Goal: Find specific page/section: Find specific page/section

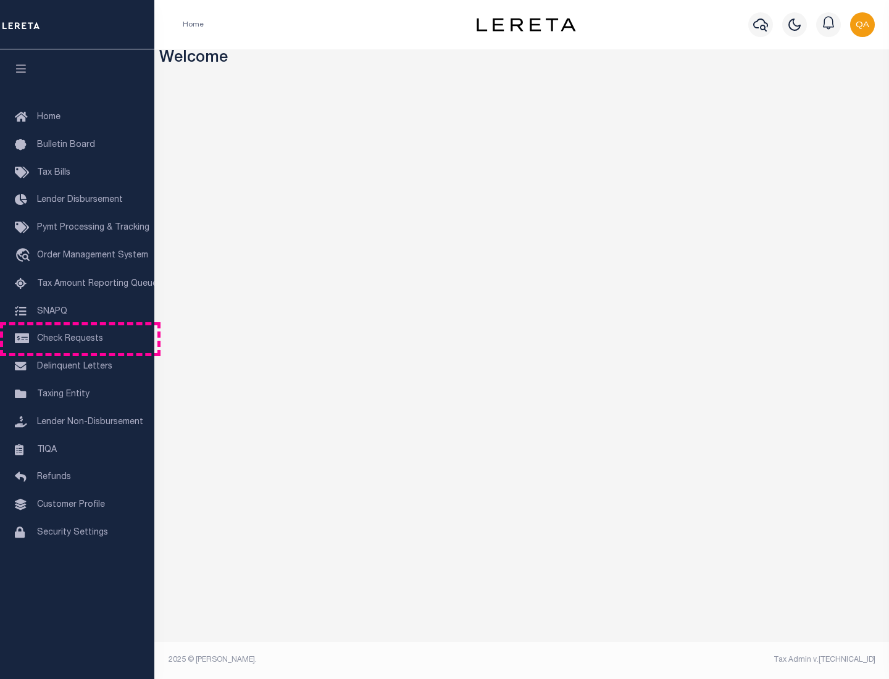
click at [77, 339] on span "Check Requests" at bounding box center [70, 338] width 66 height 9
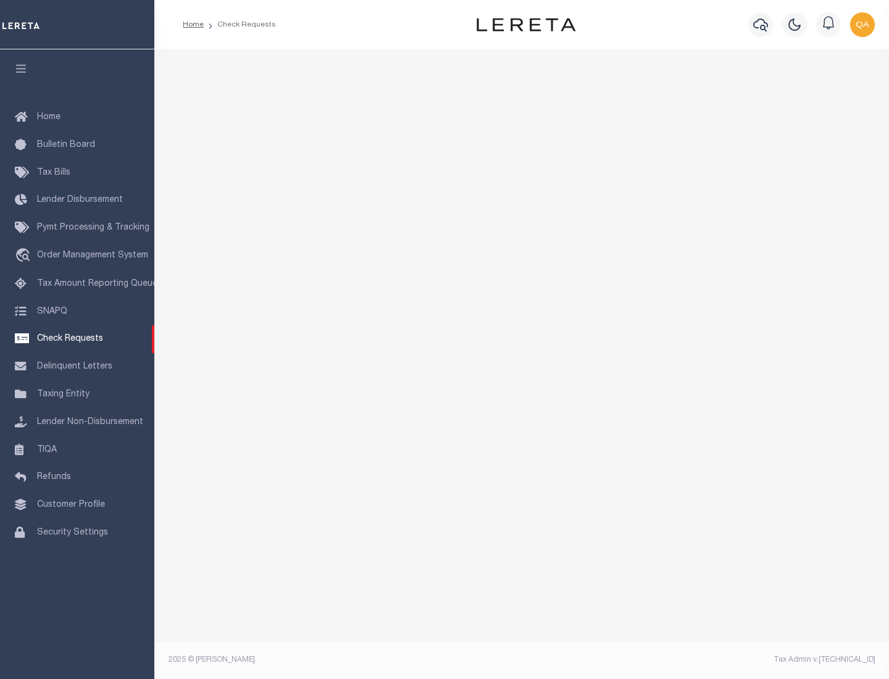
select select "50"
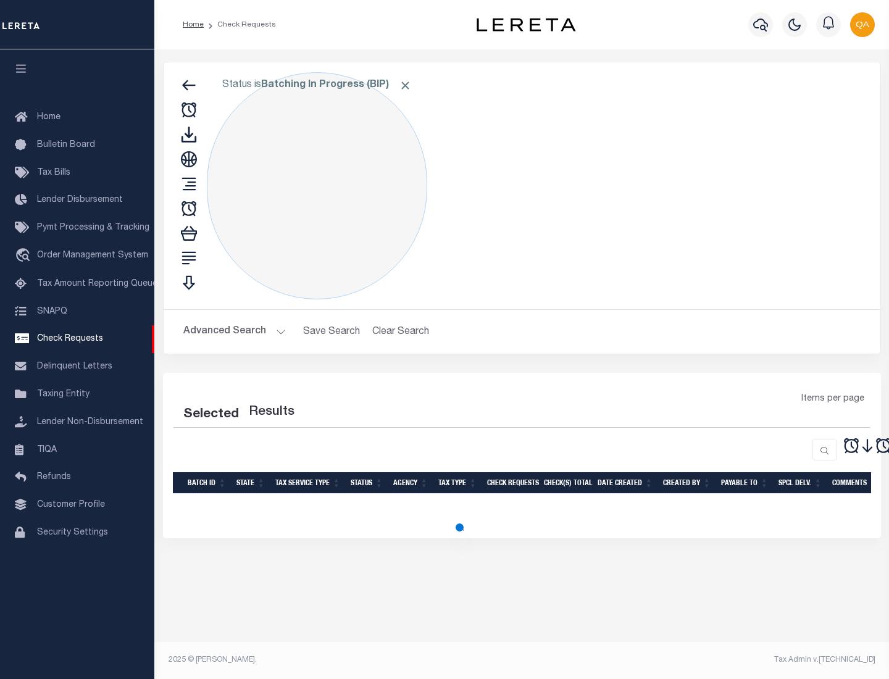
select select "50"
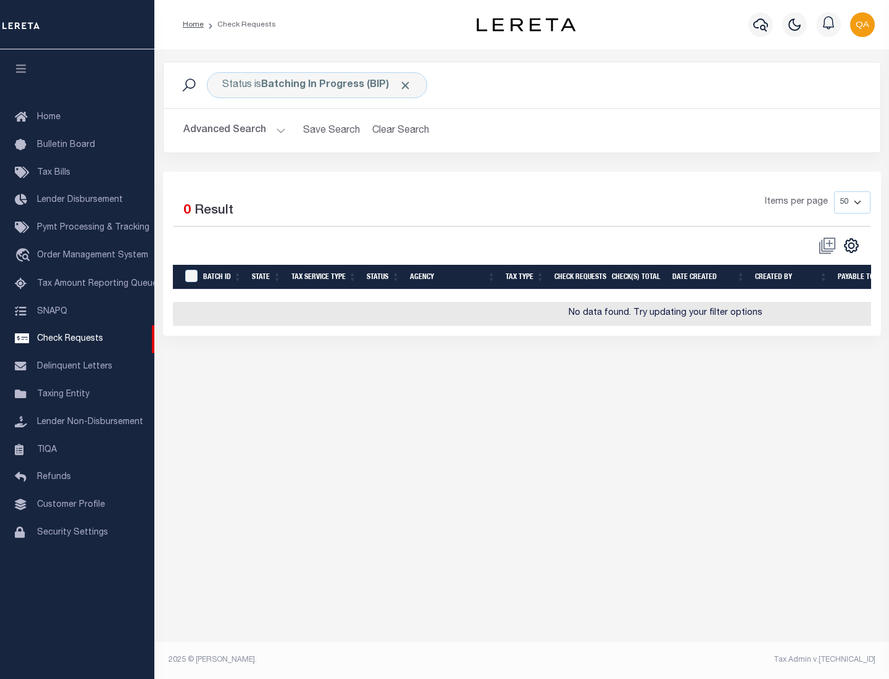
click at [405, 85] on span "Click to Remove" at bounding box center [405, 85] width 13 height 13
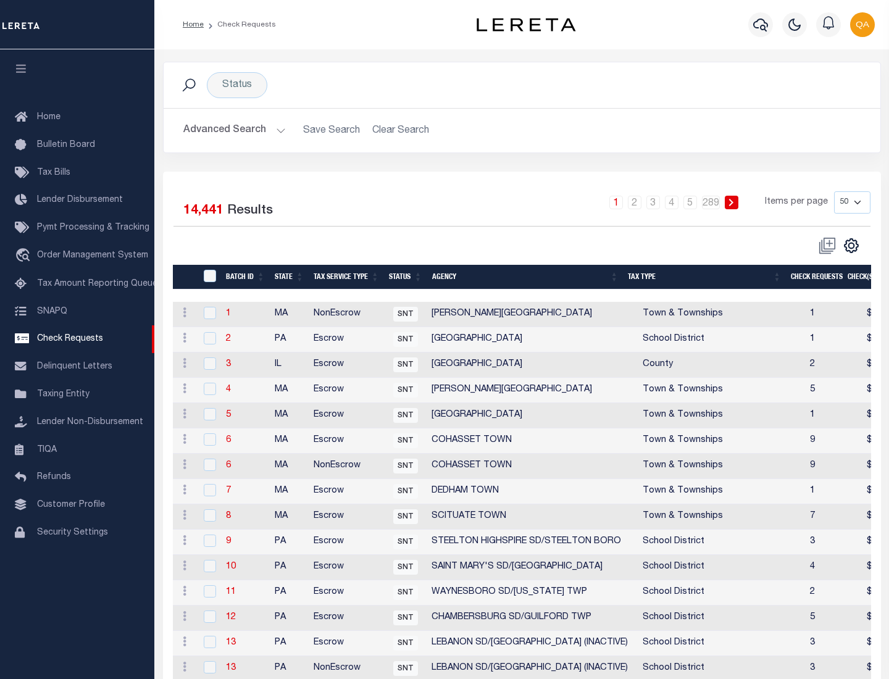
scroll to position [595, 0]
